Goal: Transaction & Acquisition: Purchase product/service

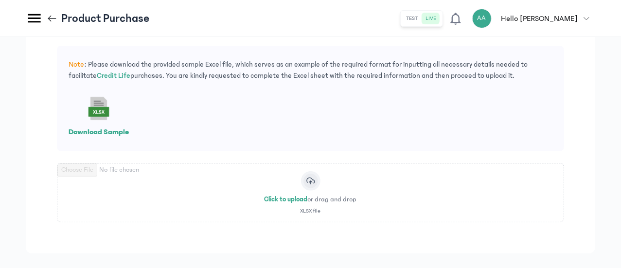
scroll to position [46, 0]
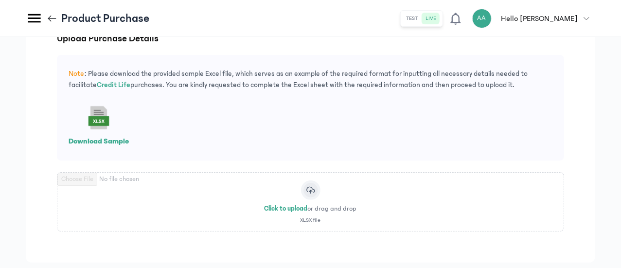
click at [537, 137] on div "Note : Please download the provided sample Excel file, which serves as an examp…" at bounding box center [310, 108] width 507 height 106
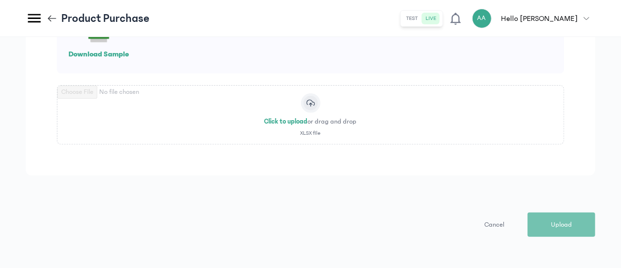
scroll to position [0, 0]
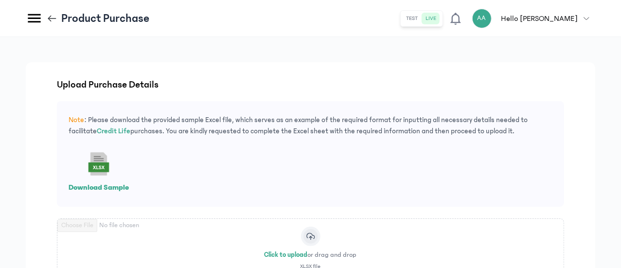
click at [107, 171] on rect at bounding box center [99, 167] width 18 height 7
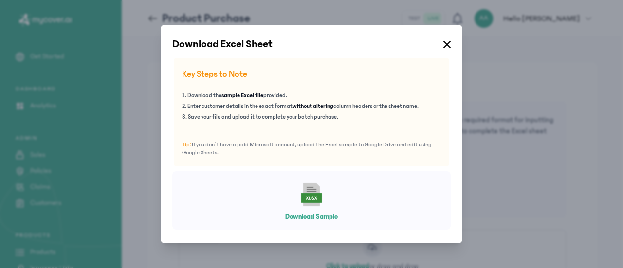
click at [309, 199] on icon at bounding box center [311, 198] width 12 height 3
click at [446, 41] on icon at bounding box center [446, 44] width 7 height 7
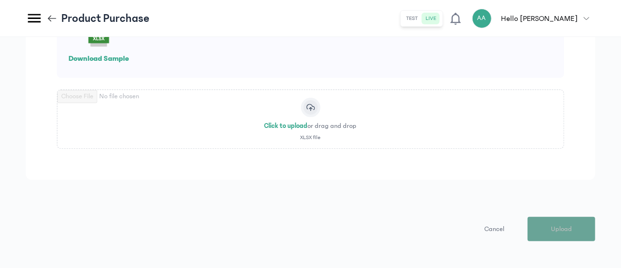
scroll to position [143, 0]
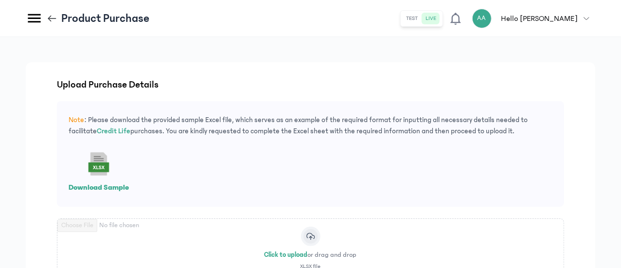
click at [52, 17] on icon at bounding box center [49, 18] width 3 height 6
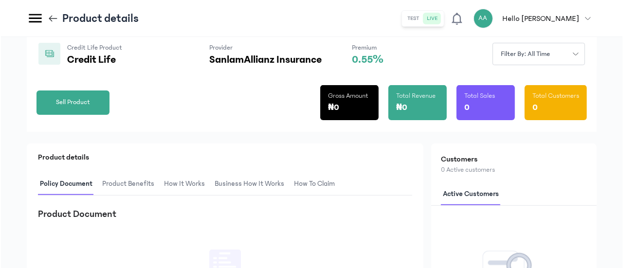
scroll to position [49, 0]
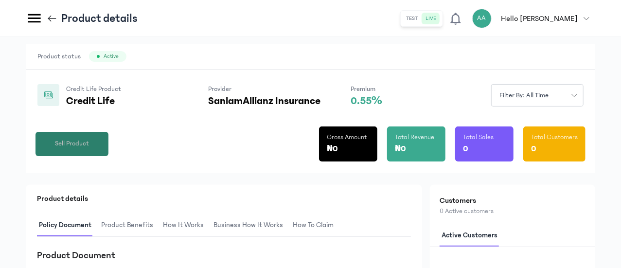
click at [89, 149] on span "Sell Product" at bounding box center [72, 144] width 34 height 10
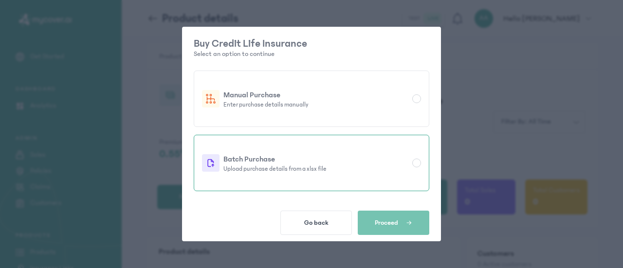
click at [268, 163] on p "Batch Purchase" at bounding box center [315, 159] width 185 height 12
click at [395, 223] on span "Proceed" at bounding box center [386, 223] width 23 height 8
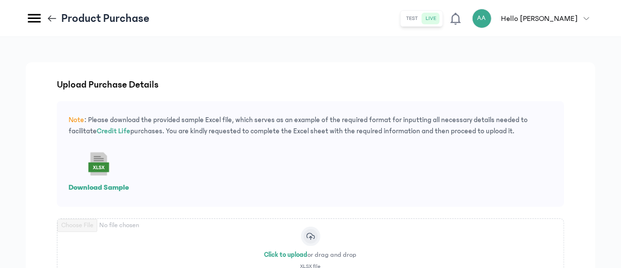
click at [583, 17] on span "button" at bounding box center [587, 19] width 18 height 6
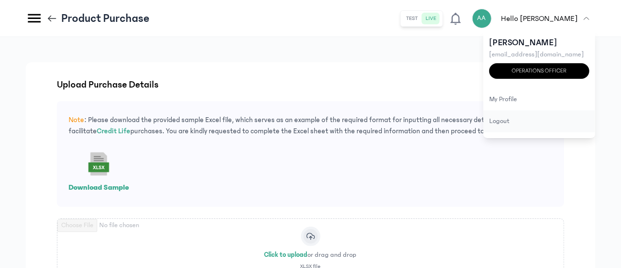
click at [501, 123] on div "logout" at bounding box center [539, 121] width 112 height 22
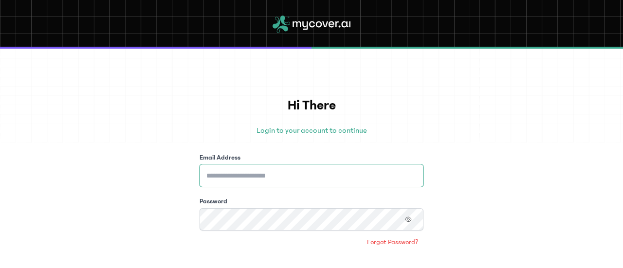
type input "**********"
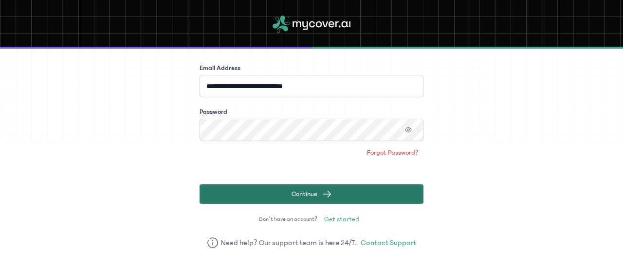
click at [380, 192] on button "Continue" at bounding box center [311, 193] width 224 height 19
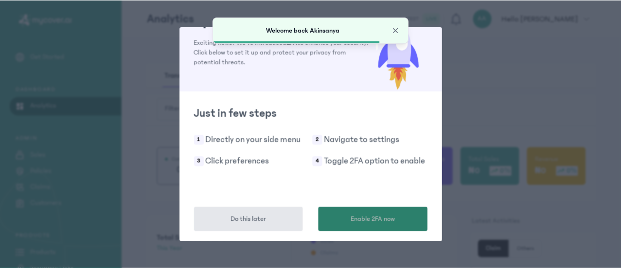
scroll to position [34, 0]
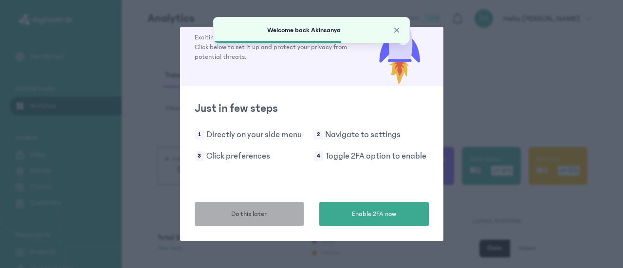
drag, startPoint x: 250, startPoint y: 209, endPoint x: 254, endPoint y: 209, distance: 4.9
click at [250, 210] on span "Do this later" at bounding box center [249, 214] width 36 height 10
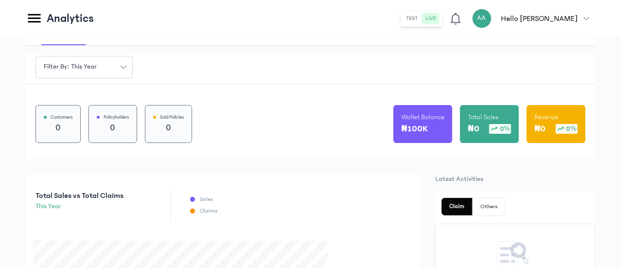
scroll to position [97, 0]
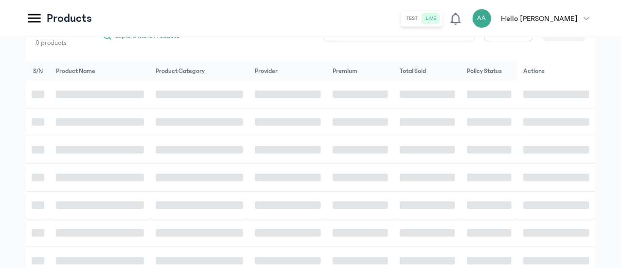
scroll to position [97, 0]
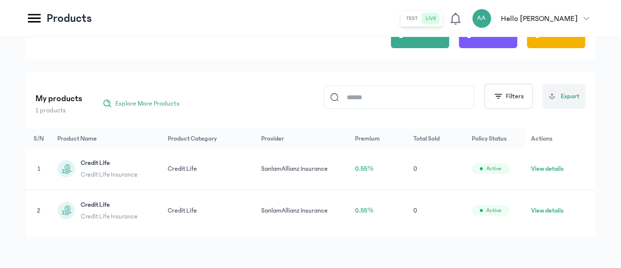
click at [563, 164] on button "View details" at bounding box center [547, 169] width 33 height 10
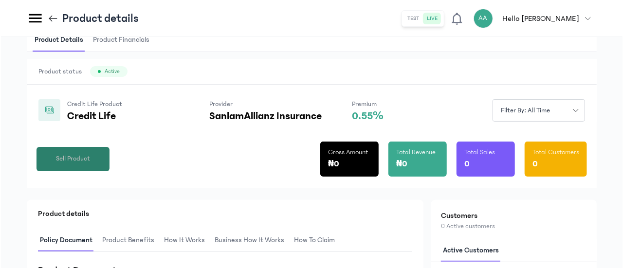
scroll to position [49, 0]
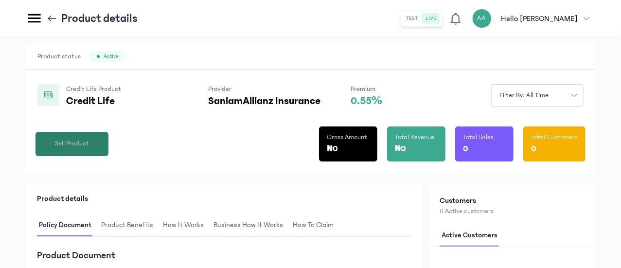
click at [89, 149] on span "Sell Product" at bounding box center [72, 144] width 34 height 10
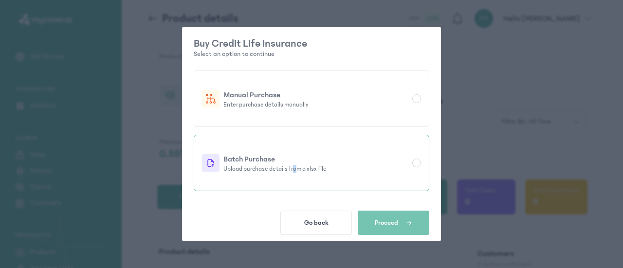
click at [294, 167] on p "Upload purchase details from a xlsx file" at bounding box center [315, 169] width 185 height 8
click at [398, 223] on span "button" at bounding box center [405, 222] width 14 height 9
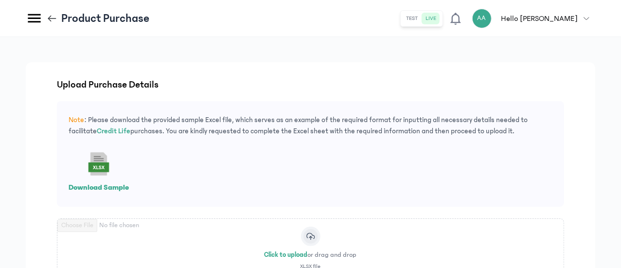
click at [129, 193] on p "Download Sample" at bounding box center [99, 187] width 60 height 12
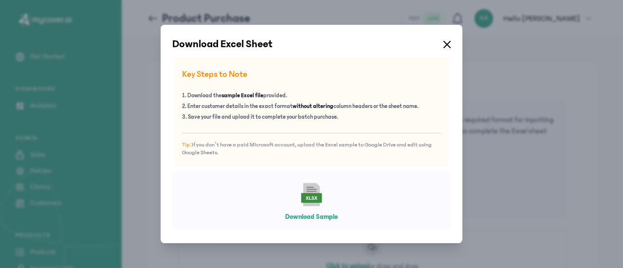
click at [315, 198] on icon at bounding box center [311, 198] width 12 height 3
drag, startPoint x: 312, startPoint y: 215, endPoint x: 352, endPoint y: 216, distance: 40.4
click at [313, 216] on button "Download Sample" at bounding box center [311, 217] width 53 height 10
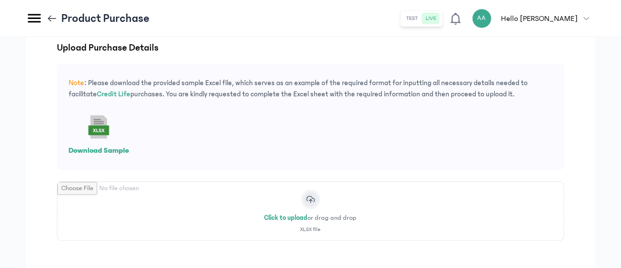
scroll to position [143, 0]
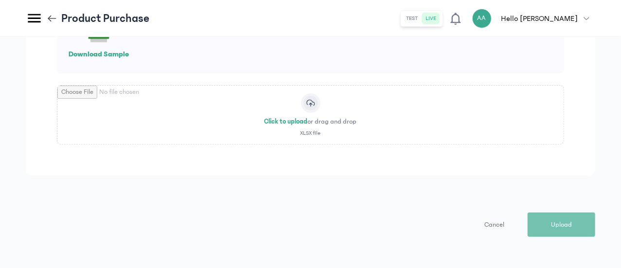
click at [375, 107] on input "file" at bounding box center [310, 115] width 506 height 58
type input "**********"
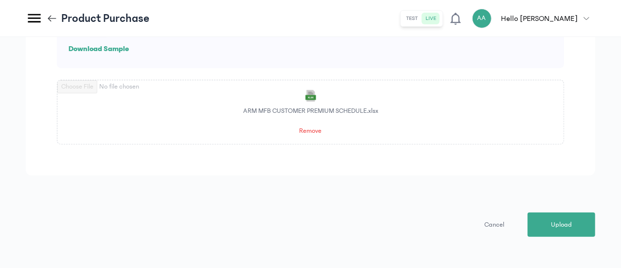
scroll to position [139, 0]
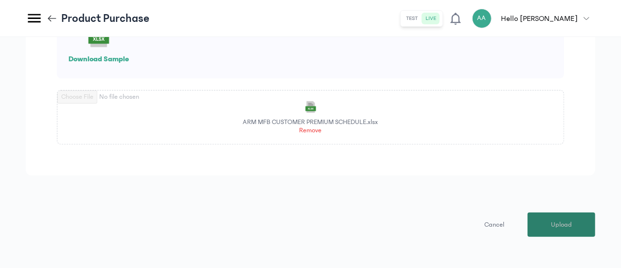
click at [558, 229] on span "Upload" at bounding box center [561, 225] width 21 height 10
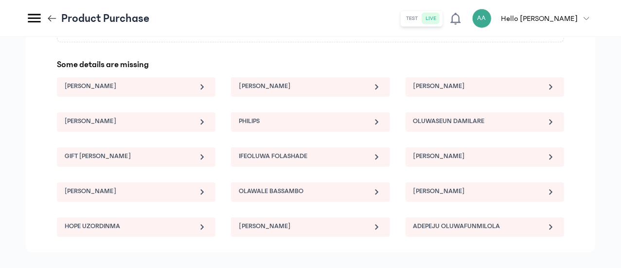
scroll to position [236, 0]
click at [204, 89] on icon at bounding box center [202, 85] width 3 height 5
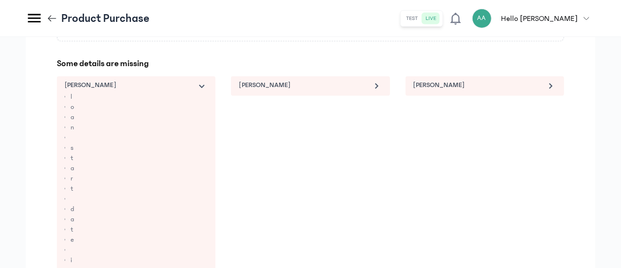
click at [208, 92] on icon at bounding box center [202, 86] width 12 height 12
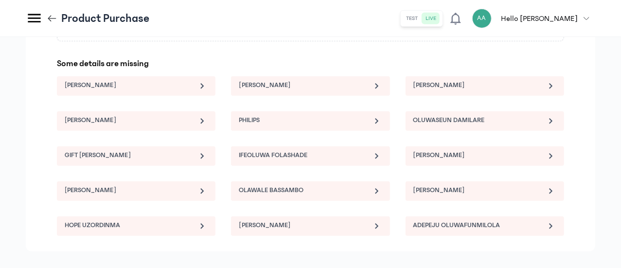
scroll to position [0, 0]
